Goal: Information Seeking & Learning: Learn about a topic

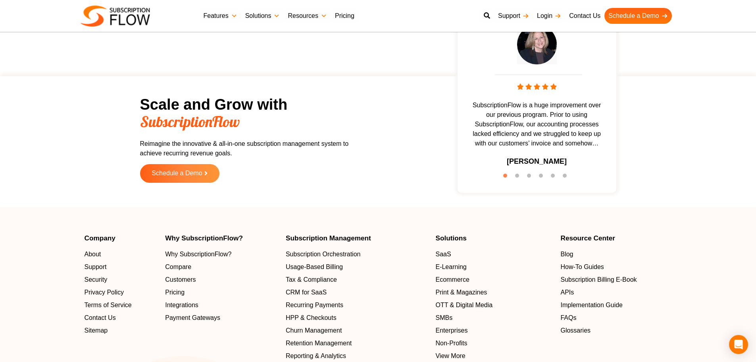
click at [110, 16] on img at bounding box center [115, 16] width 69 height 21
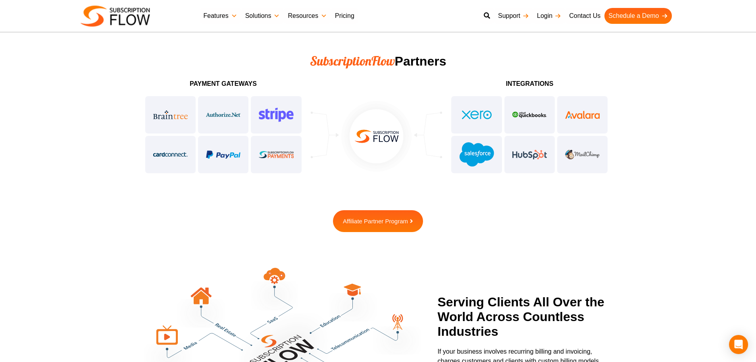
scroll to position [2017, 0]
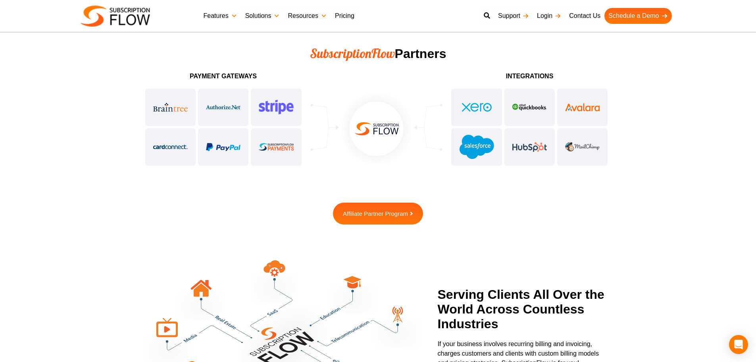
click at [229, 18] on link "Features" at bounding box center [221, 16] width 42 height 16
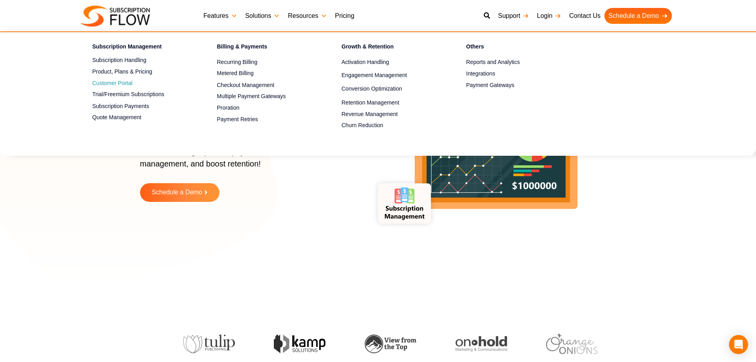
click at [104, 85] on span "Customer Portal" at bounding box center [112, 83] width 40 height 8
